Goal: Transaction & Acquisition: Purchase product/service

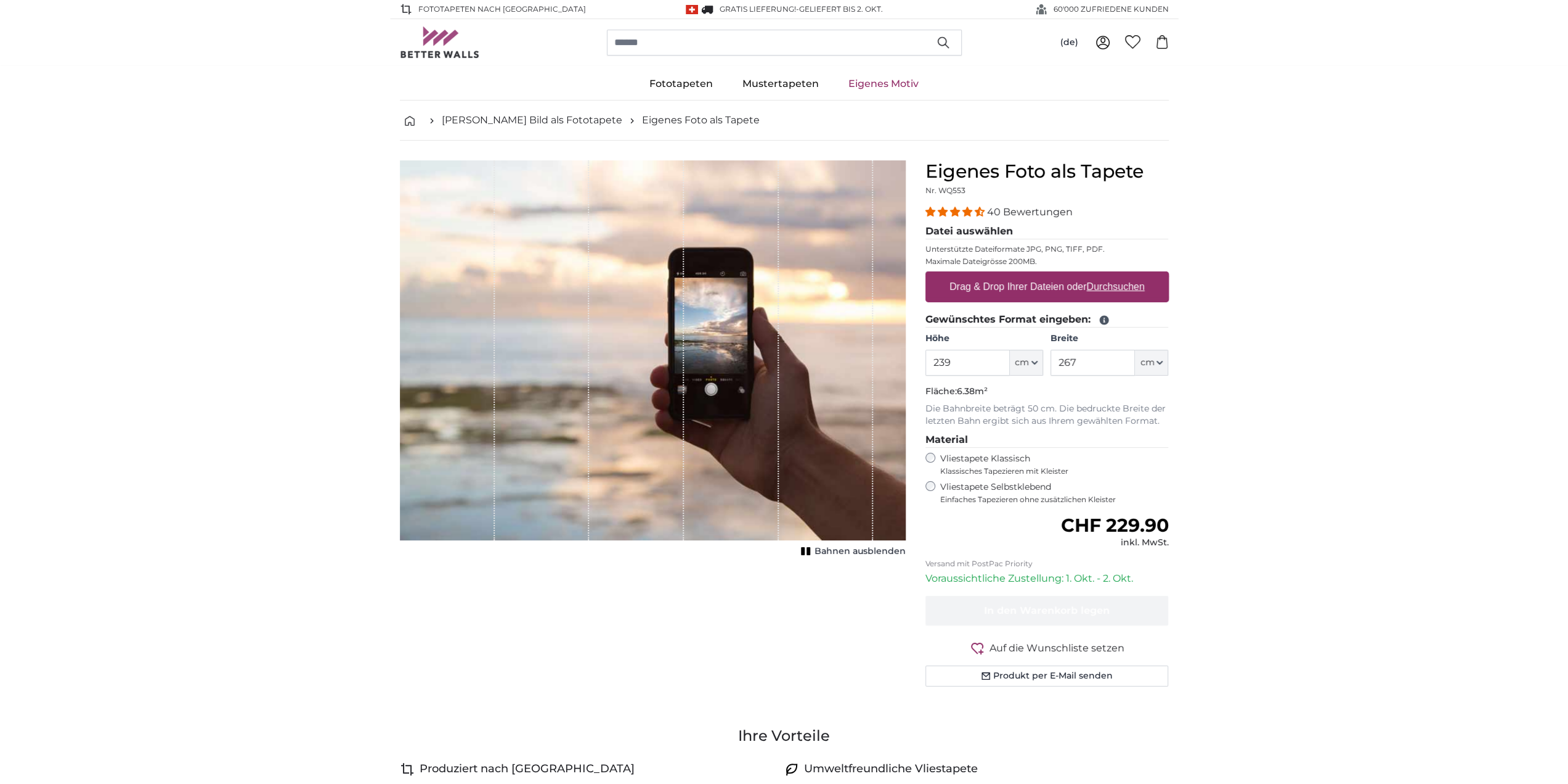
type input "239"
drag, startPoint x: 1097, startPoint y: 360, endPoint x: 1002, endPoint y: 354, distance: 95.2
click at [1002, 354] on div "Höhe 239 ft cm Centimeter (cm) Inches (inch) Feet (ft. in.) Breite 267 ft cm Ce…" at bounding box center [1047, 354] width 243 height 43
type input "479"
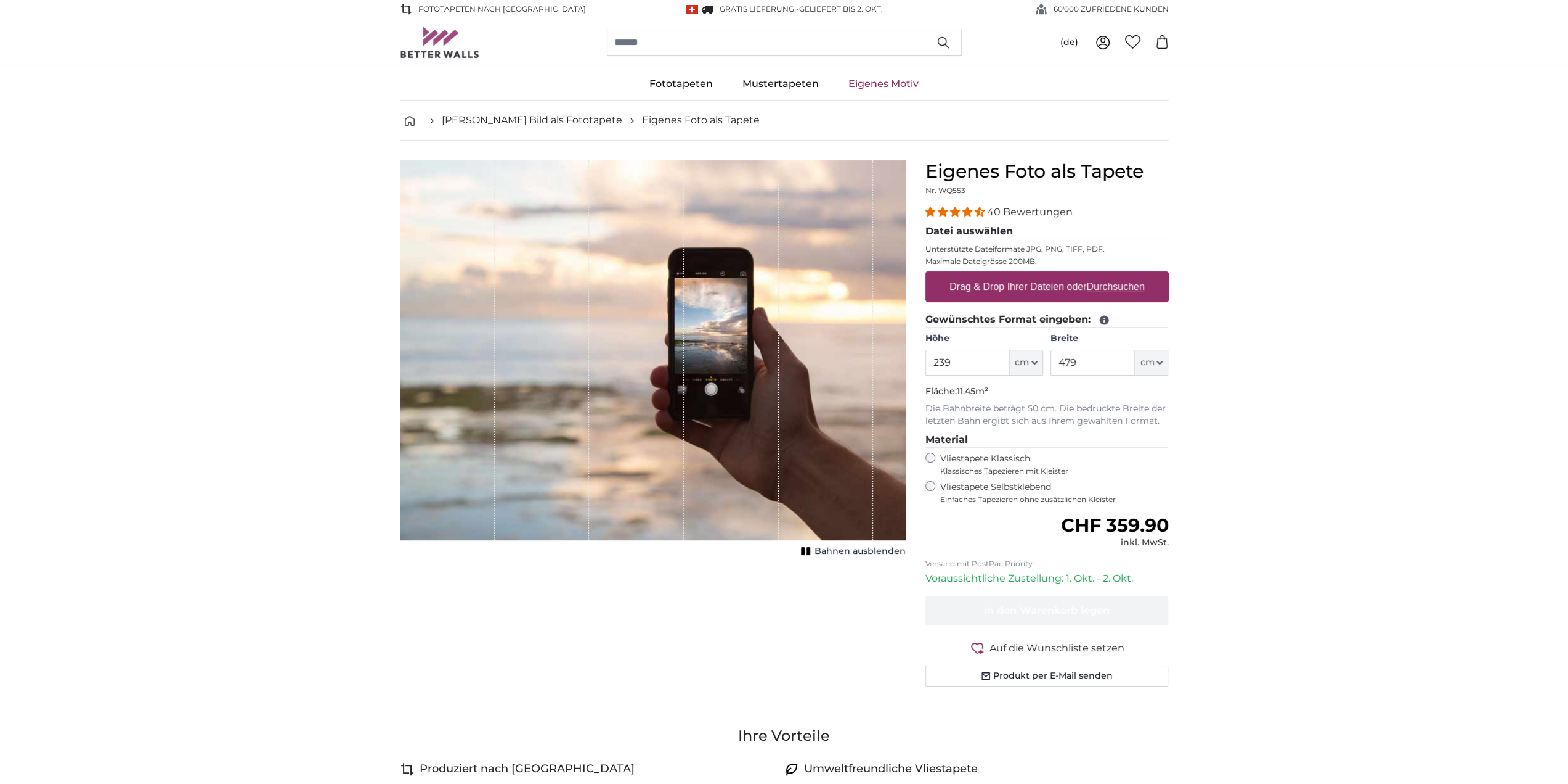
click at [991, 492] on label "Vliestapete Selbstklebend Einfaches Tapezieren ohne zusätzlichen Kleister" at bounding box center [1055, 492] width 229 height 24
